Goal: Task Accomplishment & Management: Use online tool/utility

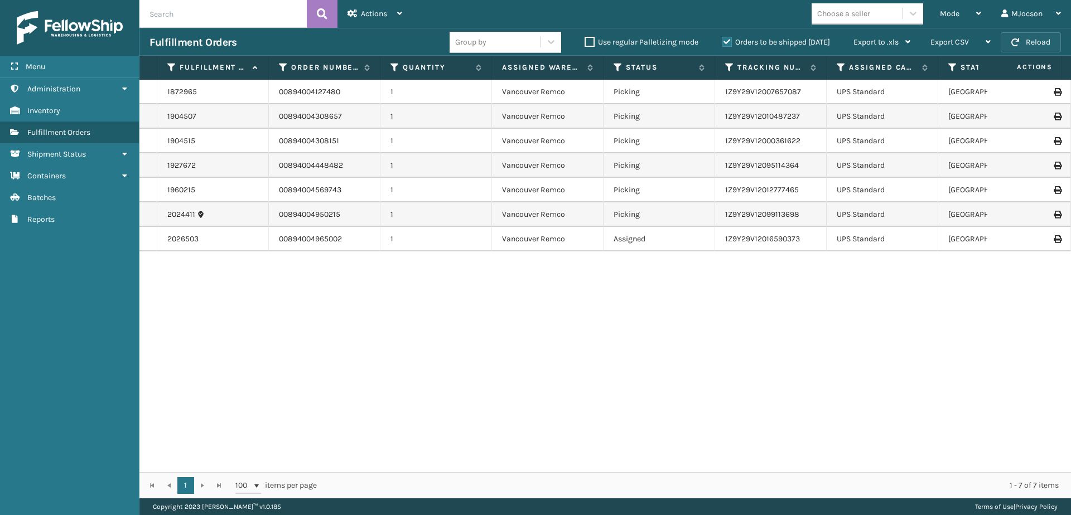
click at [1024, 38] on button "Reload" at bounding box center [1030, 42] width 60 height 20
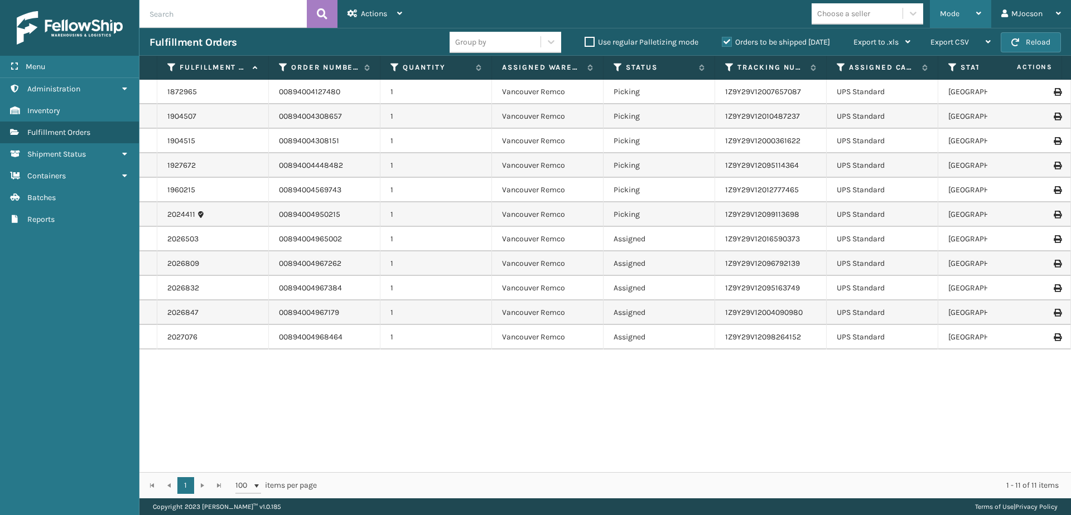
click at [953, 18] on div "Mode" at bounding box center [960, 14] width 41 height 28
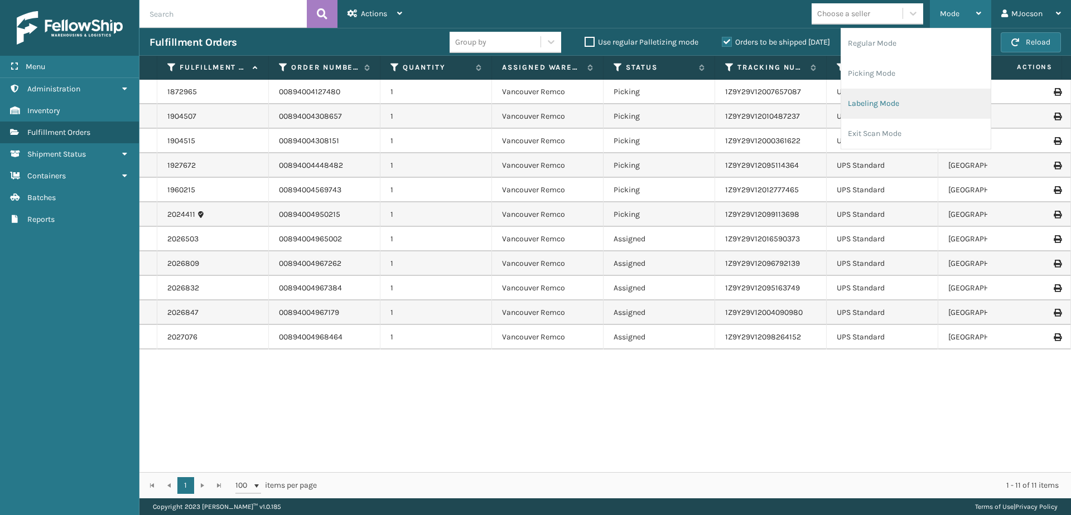
click at [865, 107] on li "Labeling Mode" at bounding box center [915, 104] width 149 height 30
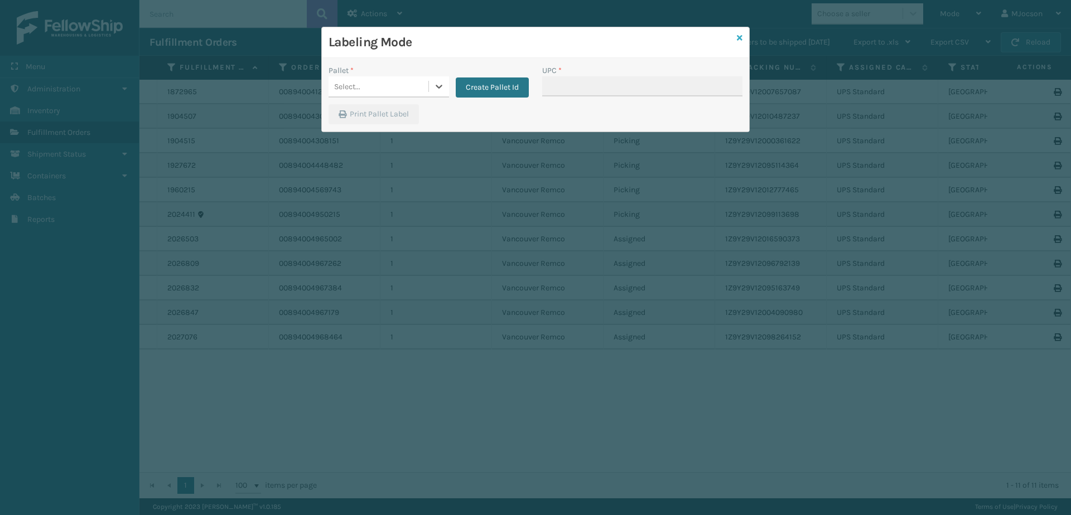
click at [739, 41] on icon at bounding box center [740, 38] width 6 height 8
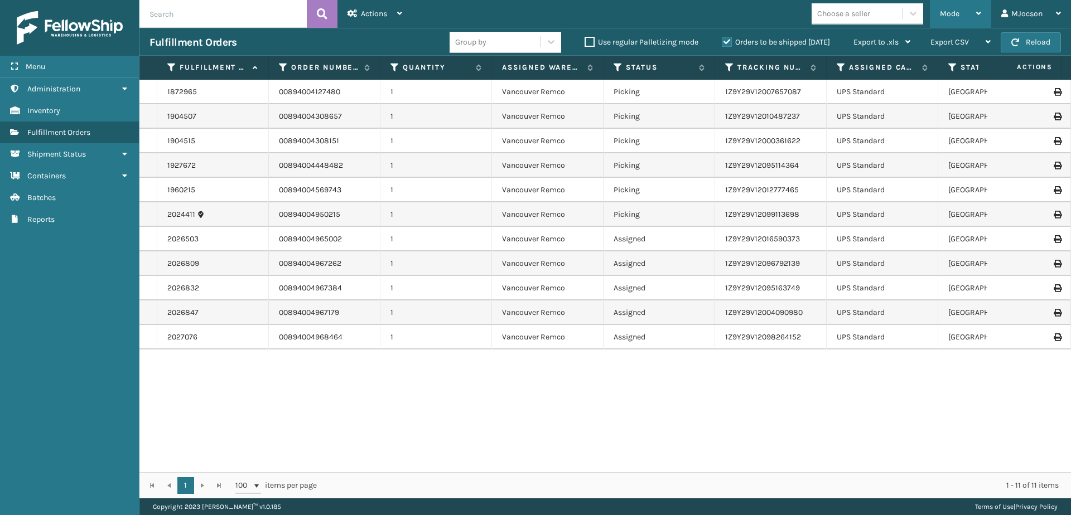
click at [959, 14] on div "Mode" at bounding box center [960, 14] width 41 height 28
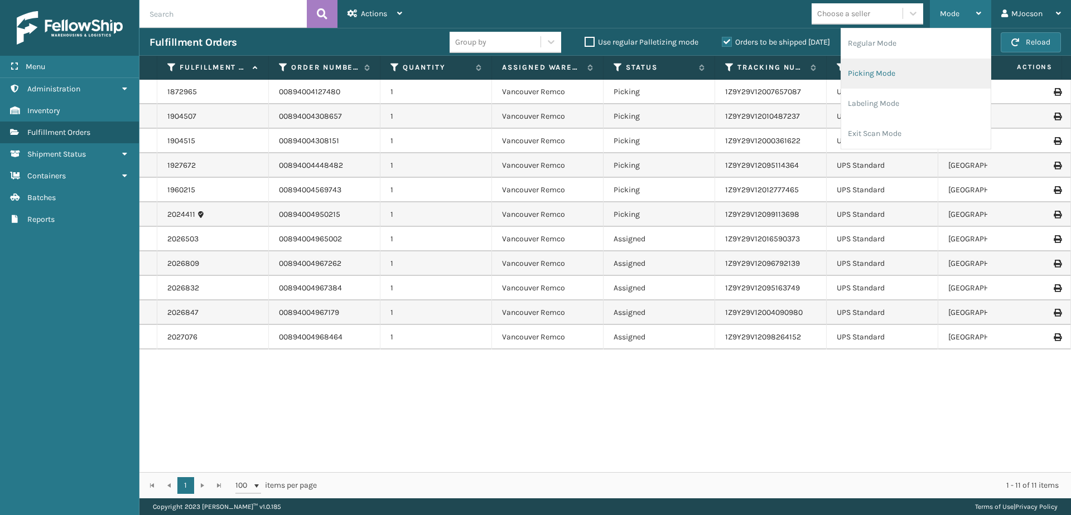
click at [878, 71] on li "Picking Mode" at bounding box center [915, 74] width 149 height 30
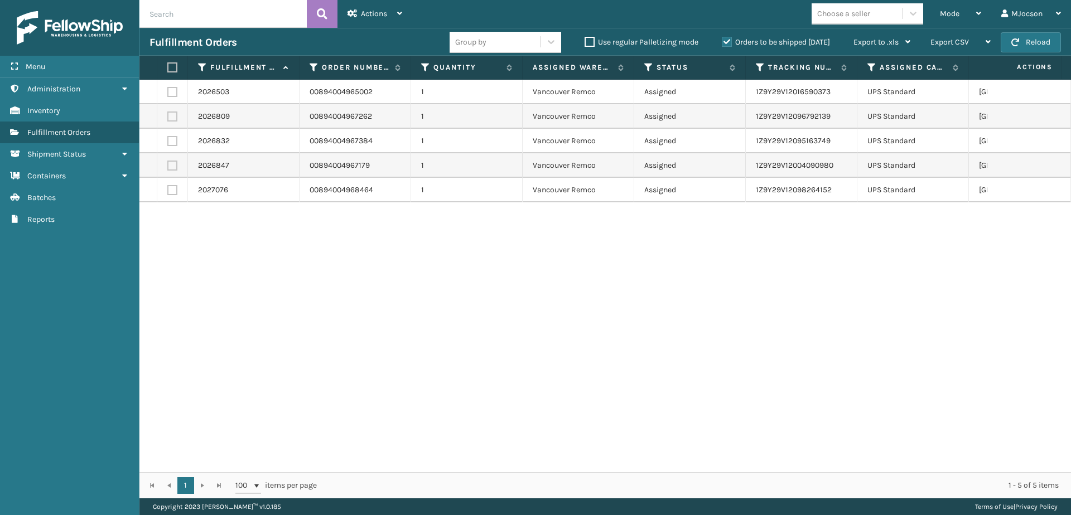
click at [177, 67] on th at bounding box center [172, 68] width 31 height 24
click at [168, 67] on label at bounding box center [170, 67] width 7 height 10
click at [168, 67] on input "checkbox" at bounding box center [167, 67] width 1 height 7
checkbox input "true"
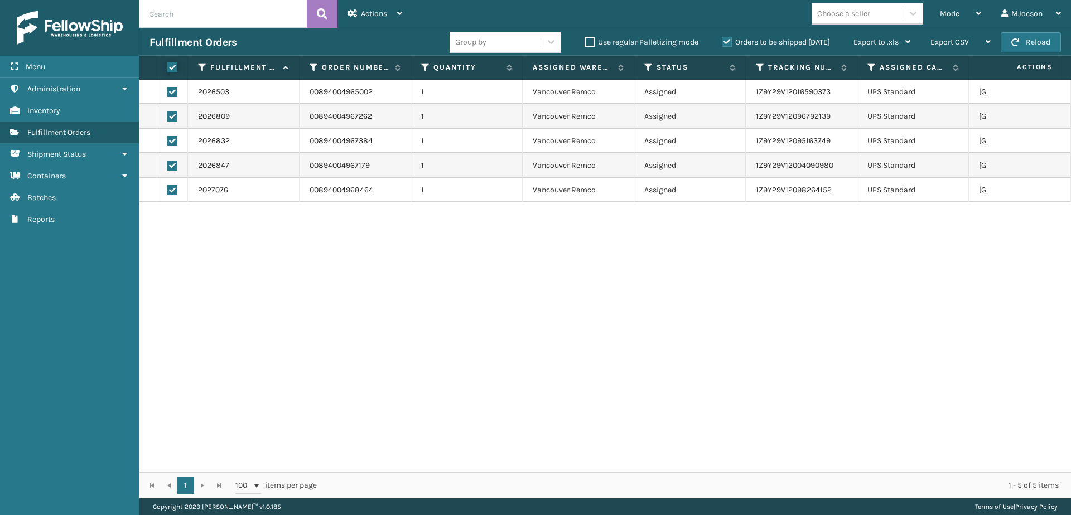
checkbox input "true"
click at [381, 15] on span "Actions" at bounding box center [374, 13] width 26 height 9
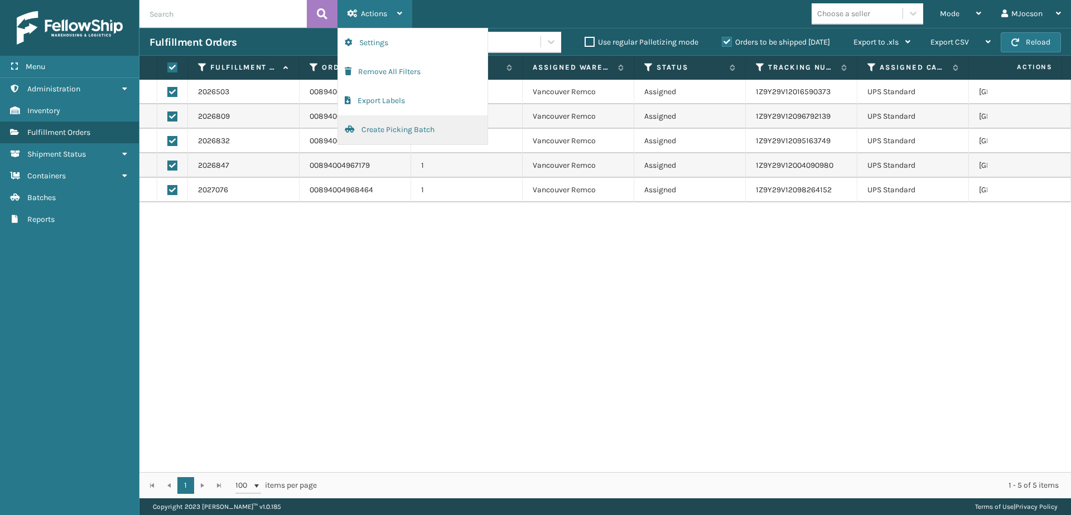
click at [379, 129] on button "Create Picking Batch" at bounding box center [412, 129] width 149 height 29
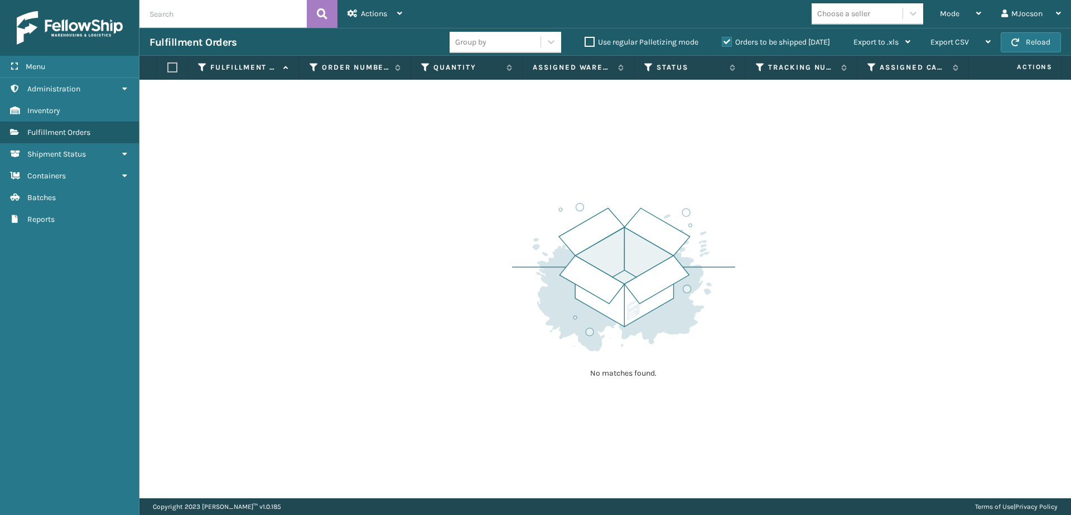
click at [207, 304] on div "No matches found." at bounding box center [604, 289] width 931 height 419
